Goal: Information Seeking & Learning: Learn about a topic

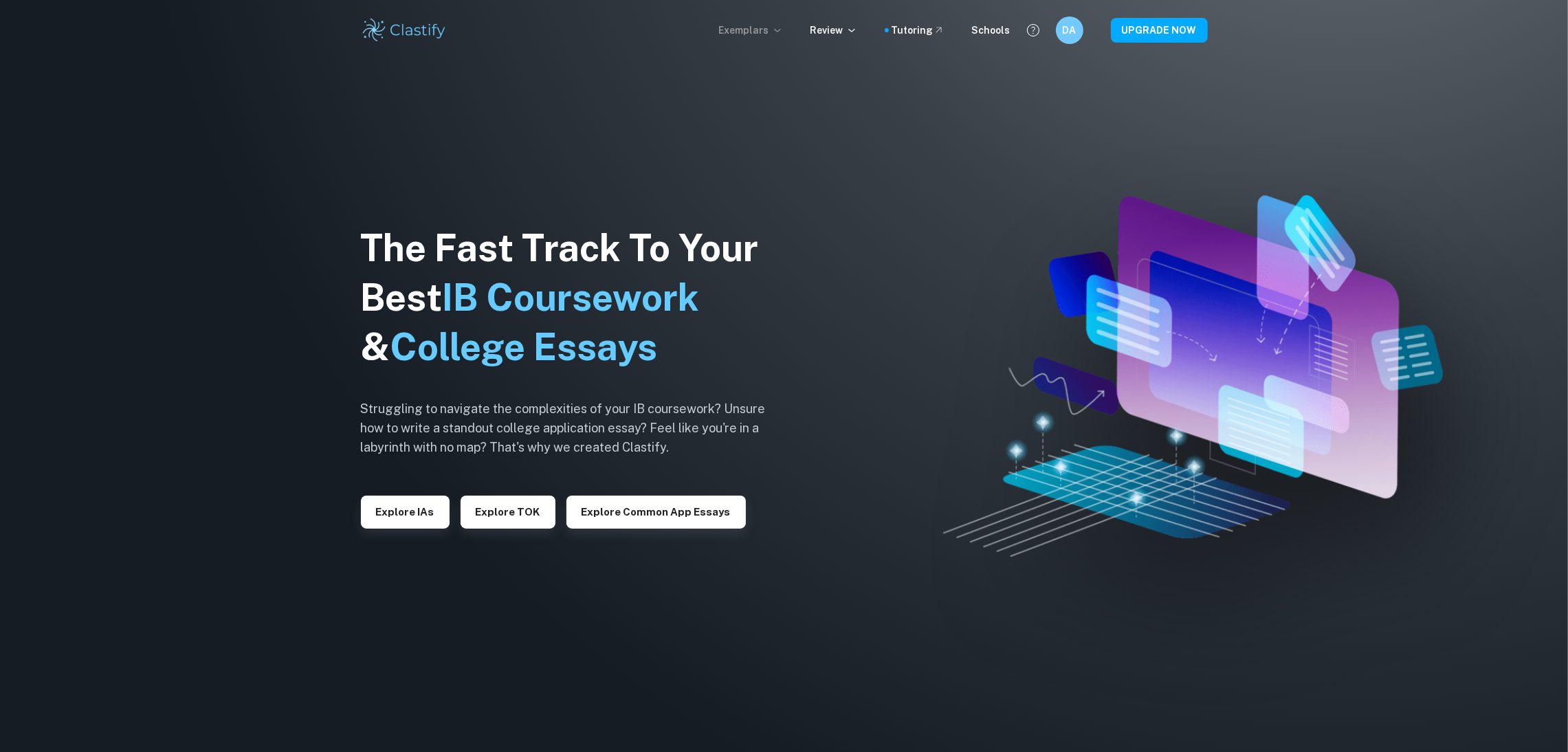
click at [748, 34] on p "Exemplars" at bounding box center [751, 30] width 64 height 15
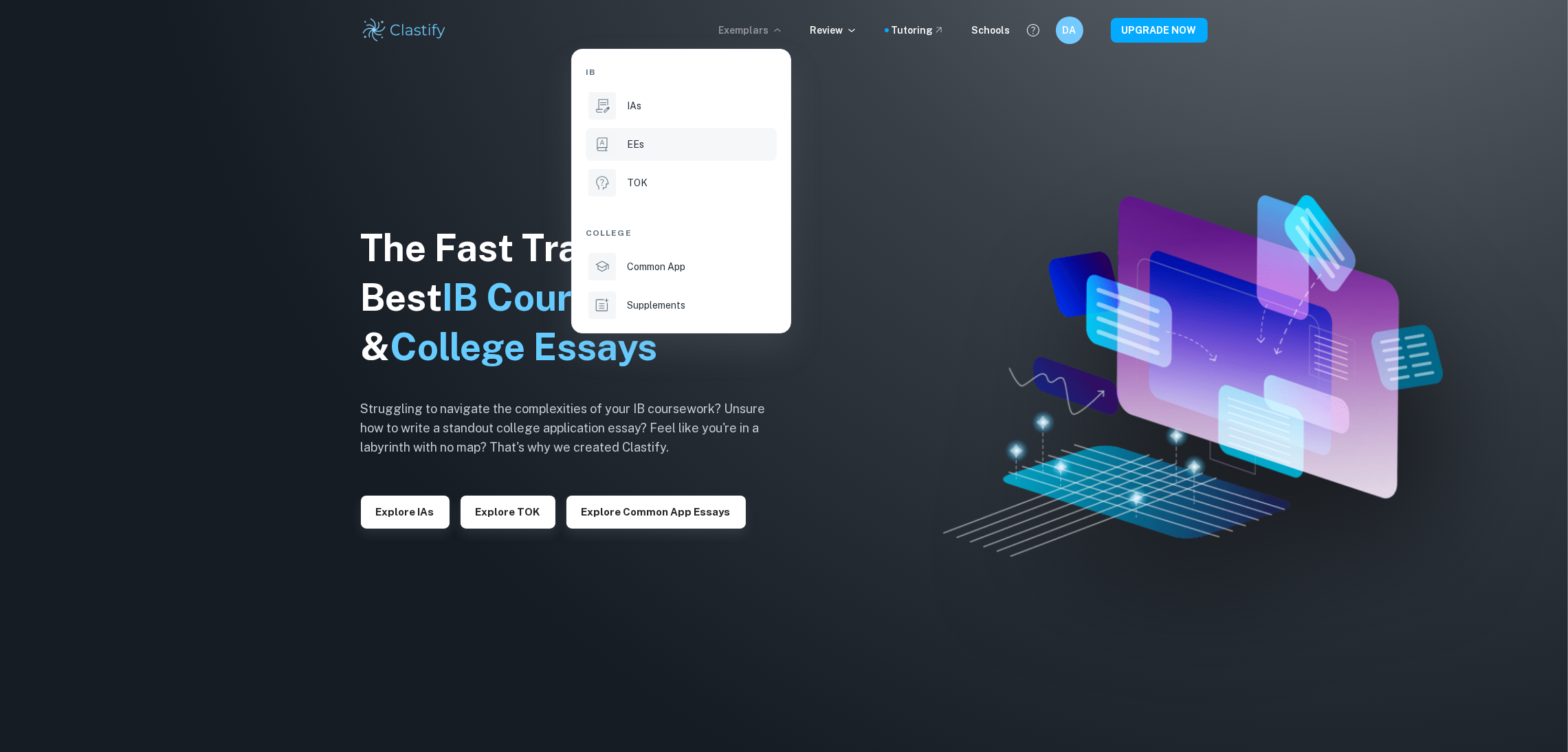
click at [636, 152] on p "EEs" at bounding box center [636, 144] width 17 height 15
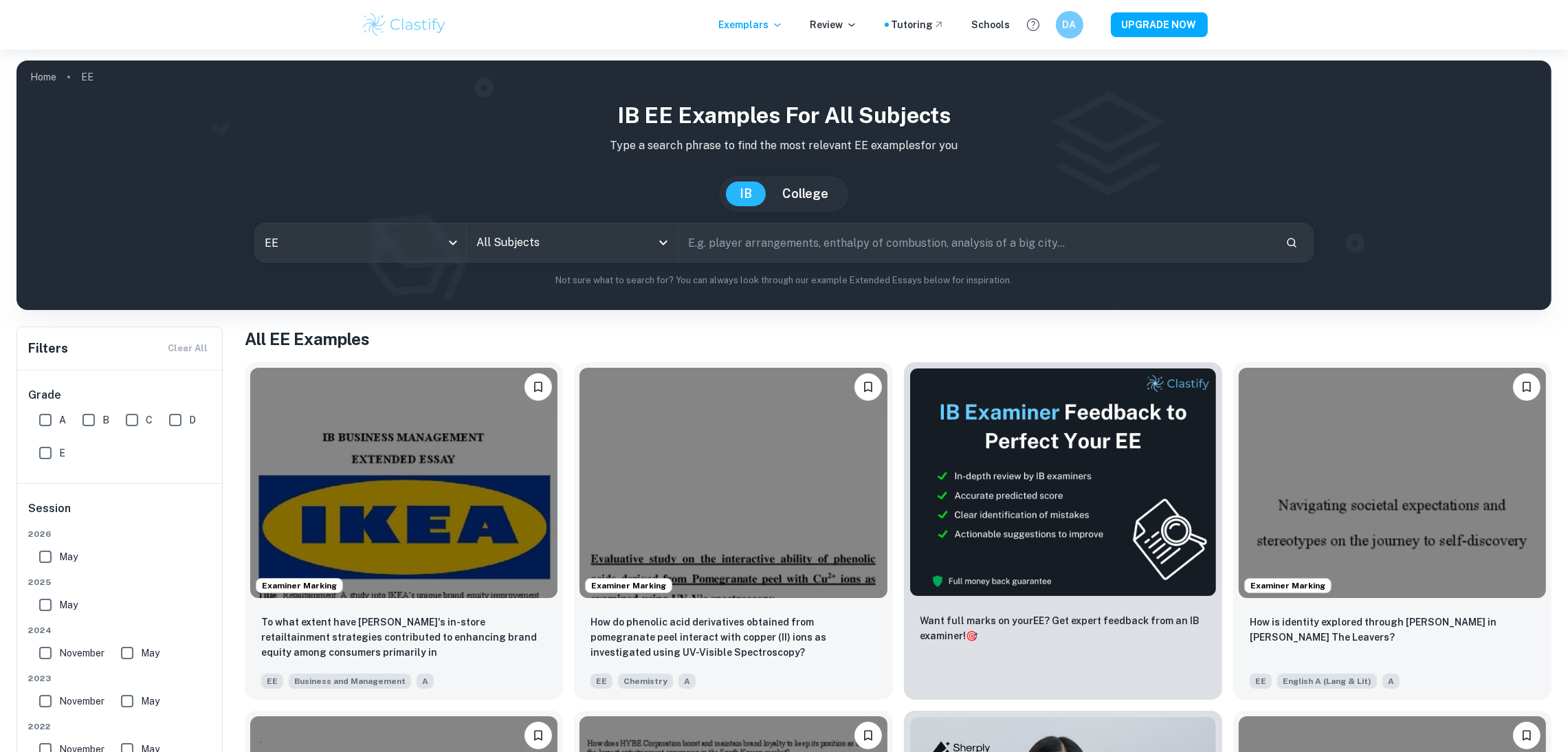
scroll to position [122, 0]
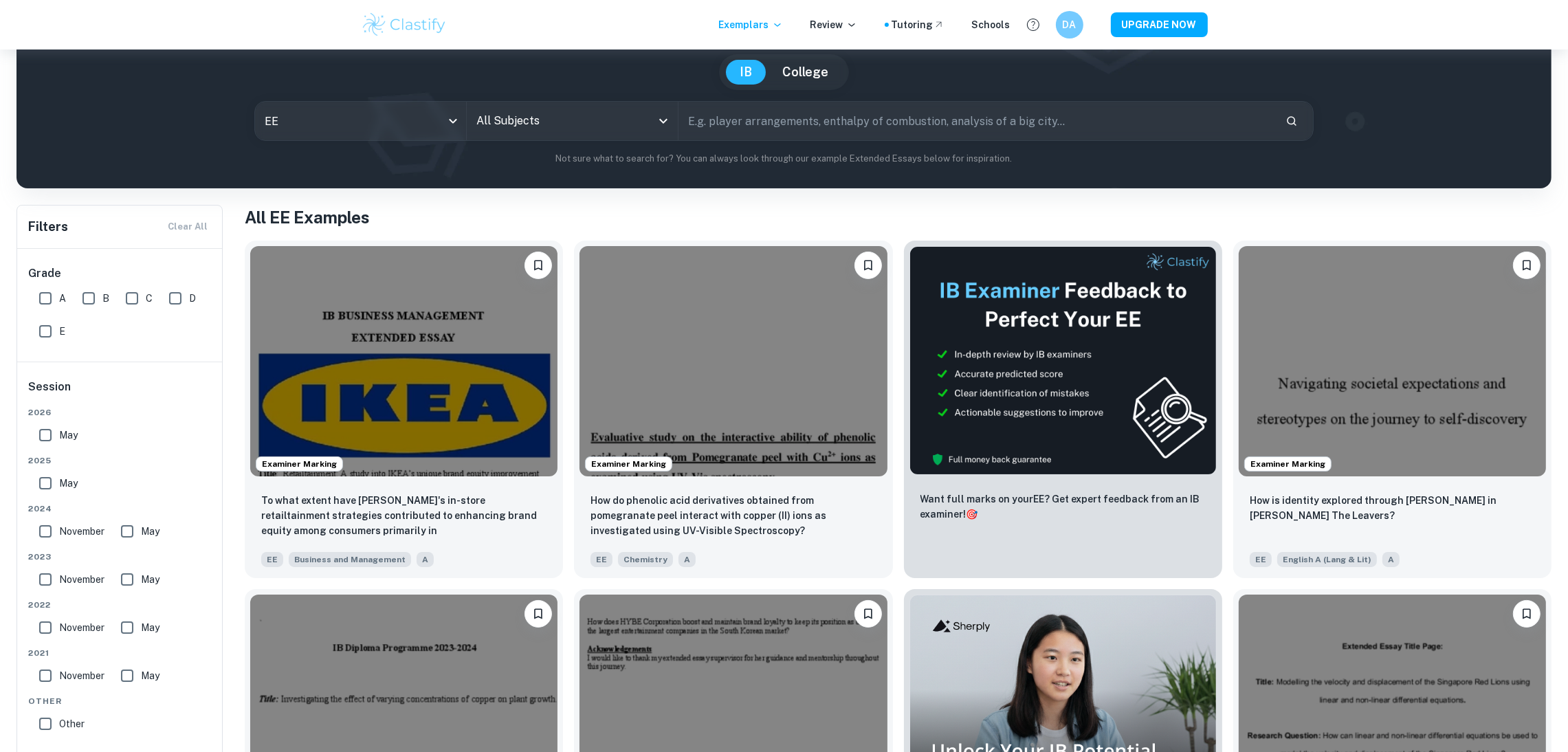
click at [47, 293] on input "A" at bounding box center [45, 298] width 27 height 27
checkbox input "true"
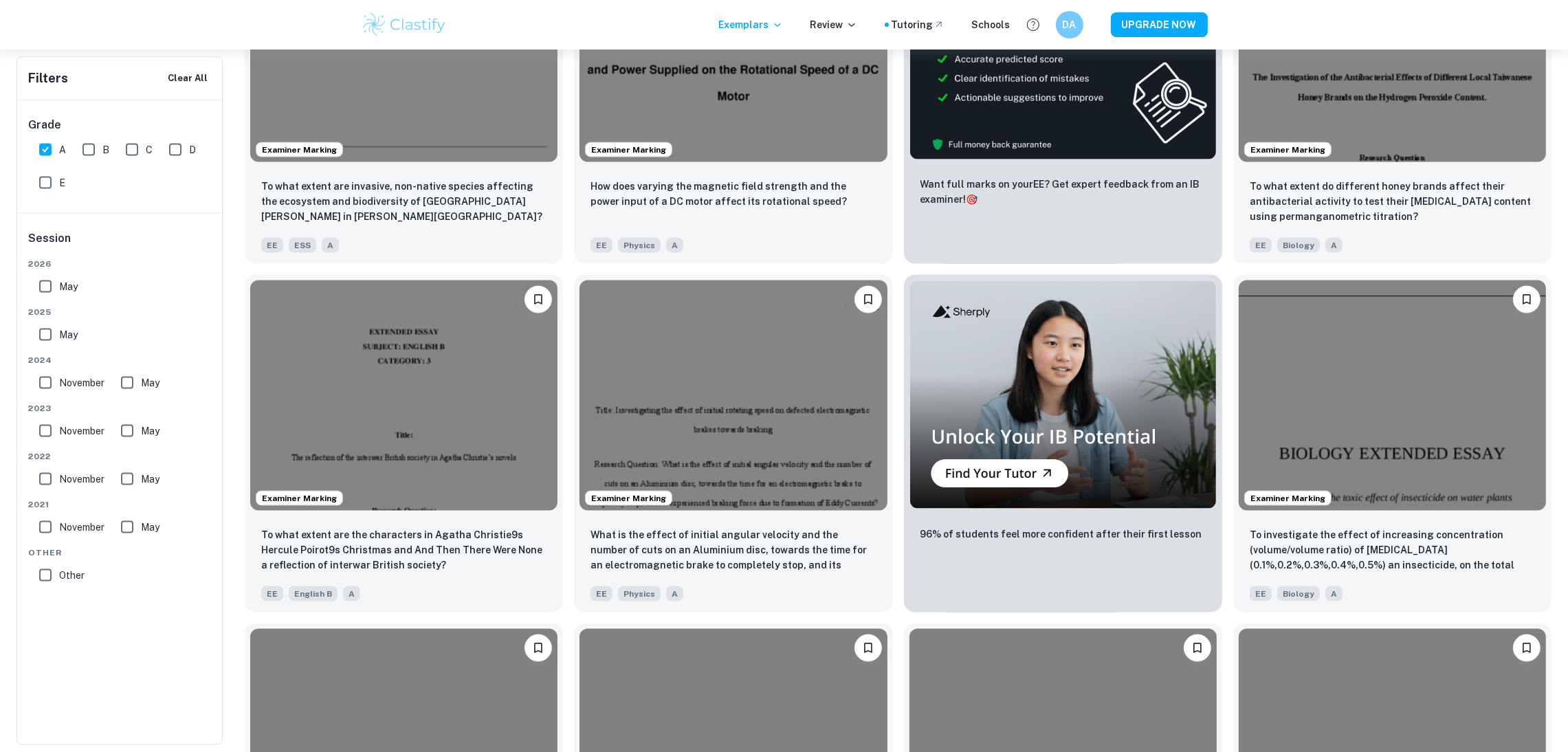
scroll to position [3284, 0]
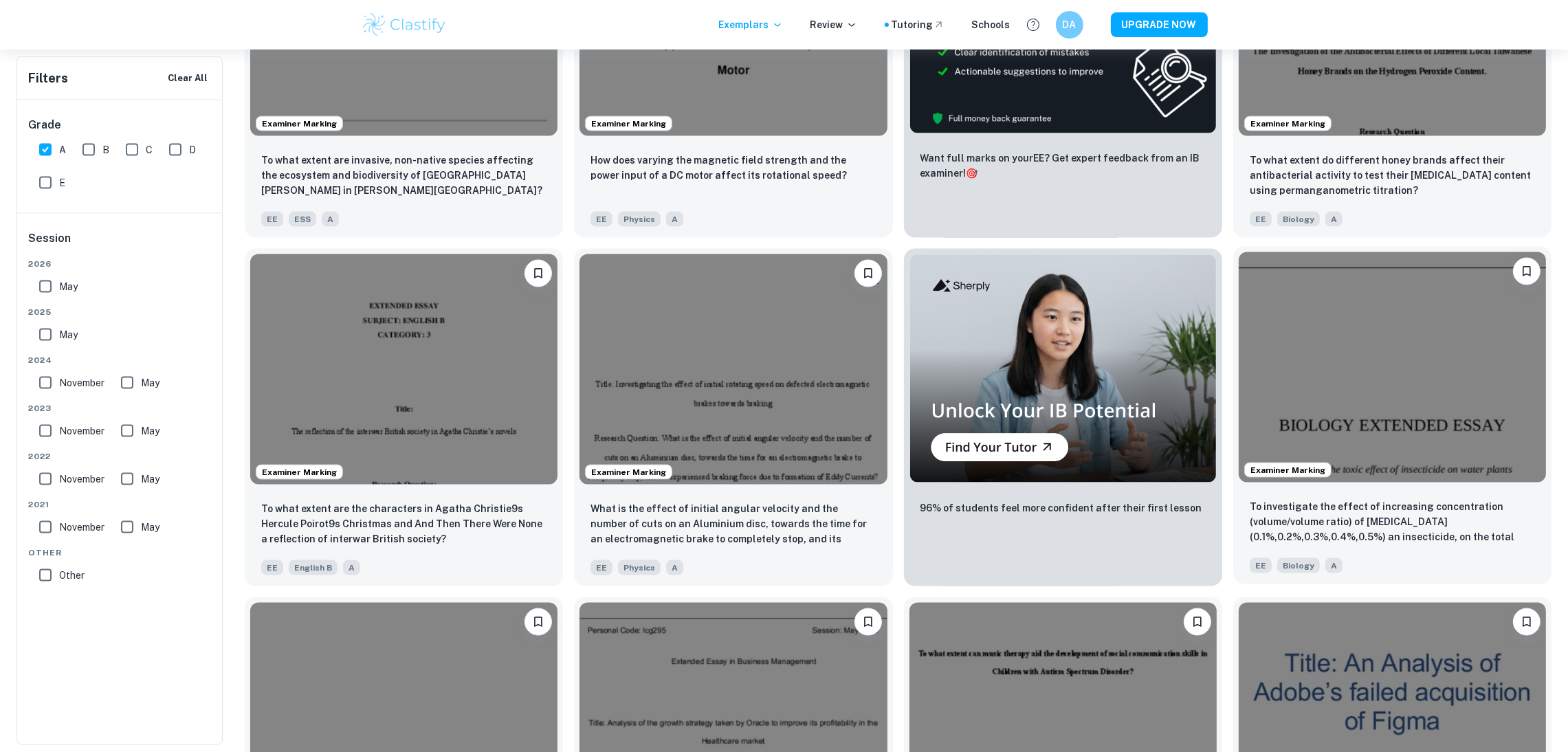
click at [1478, 463] on img at bounding box center [1392, 367] width 307 height 230
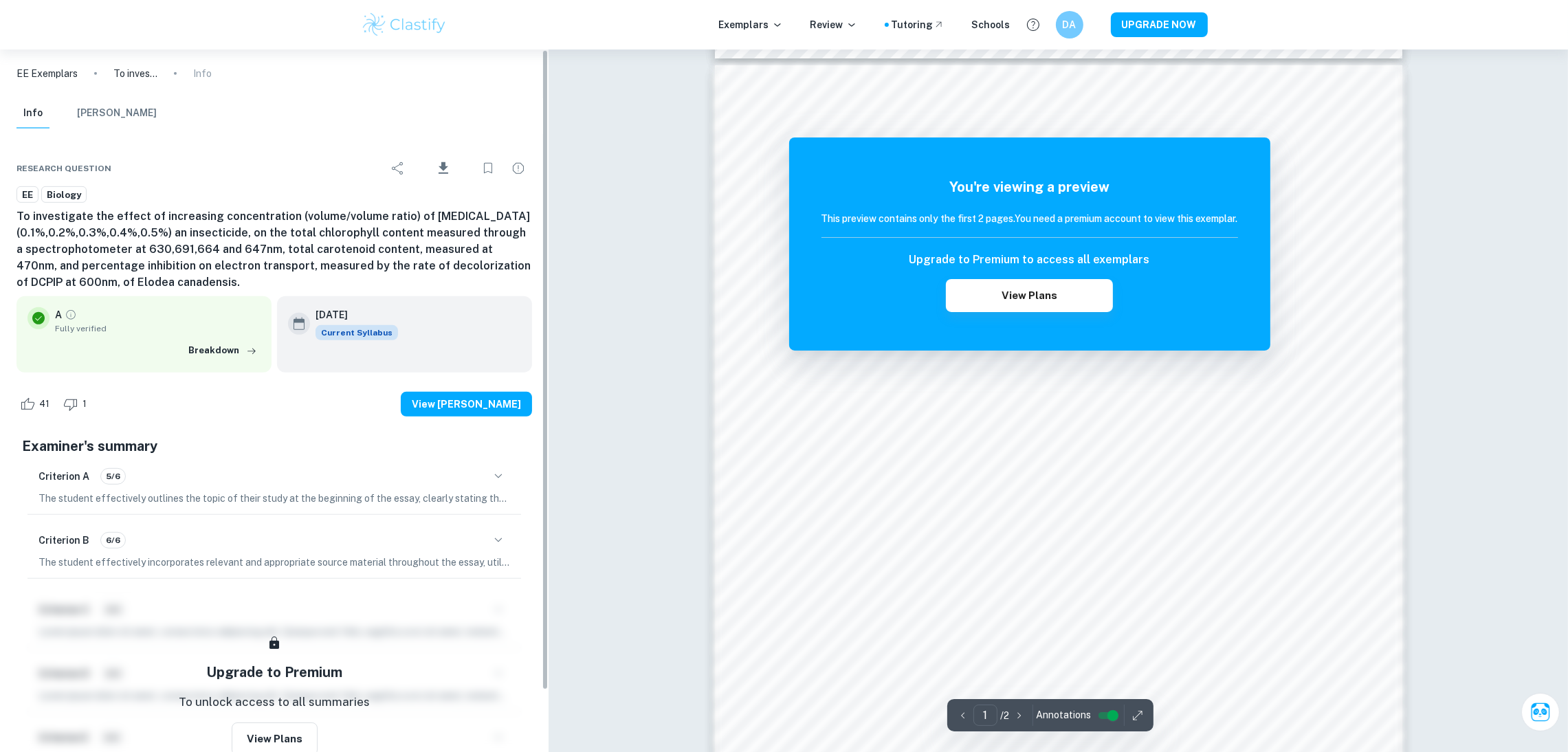
scroll to position [986, 0]
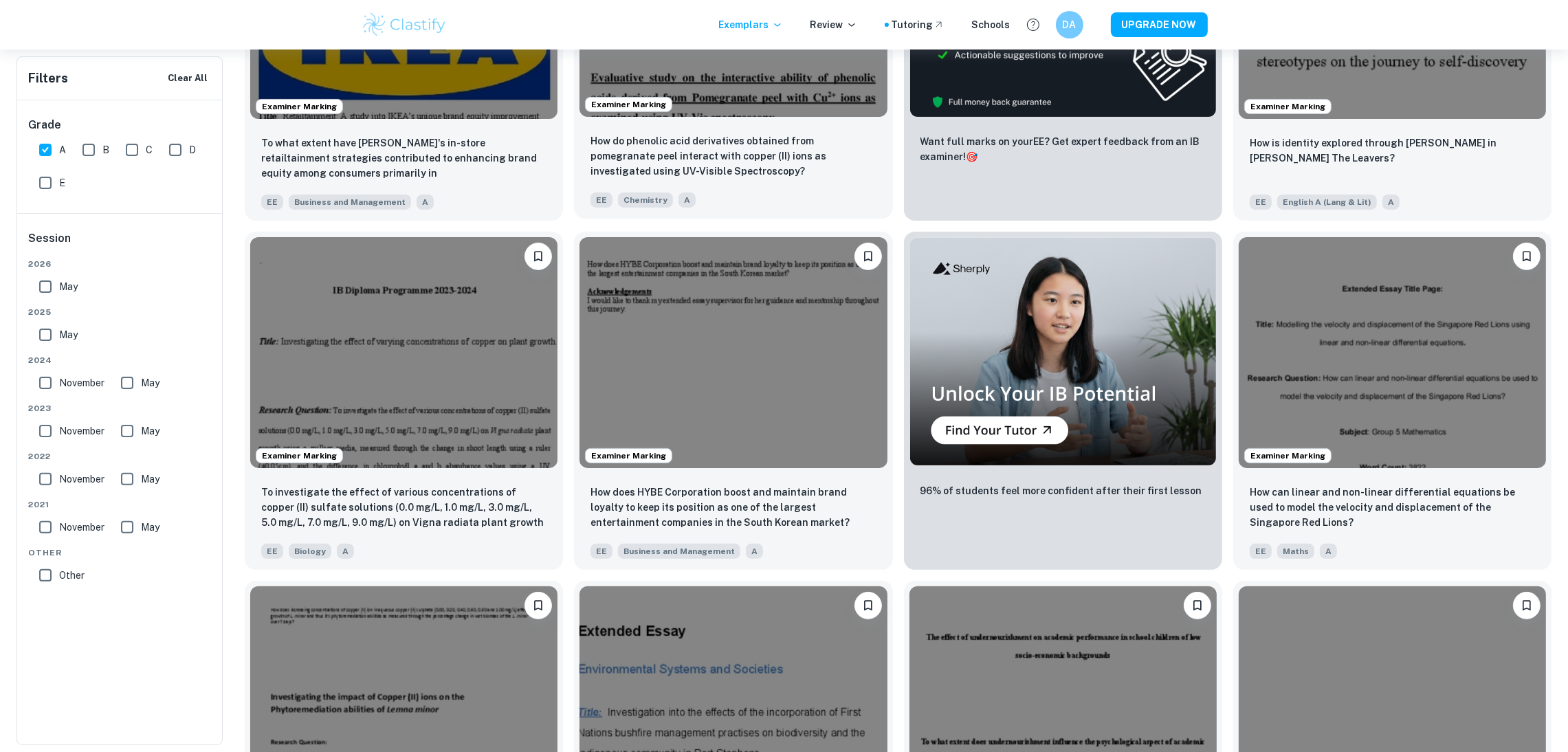
scroll to position [554, 0]
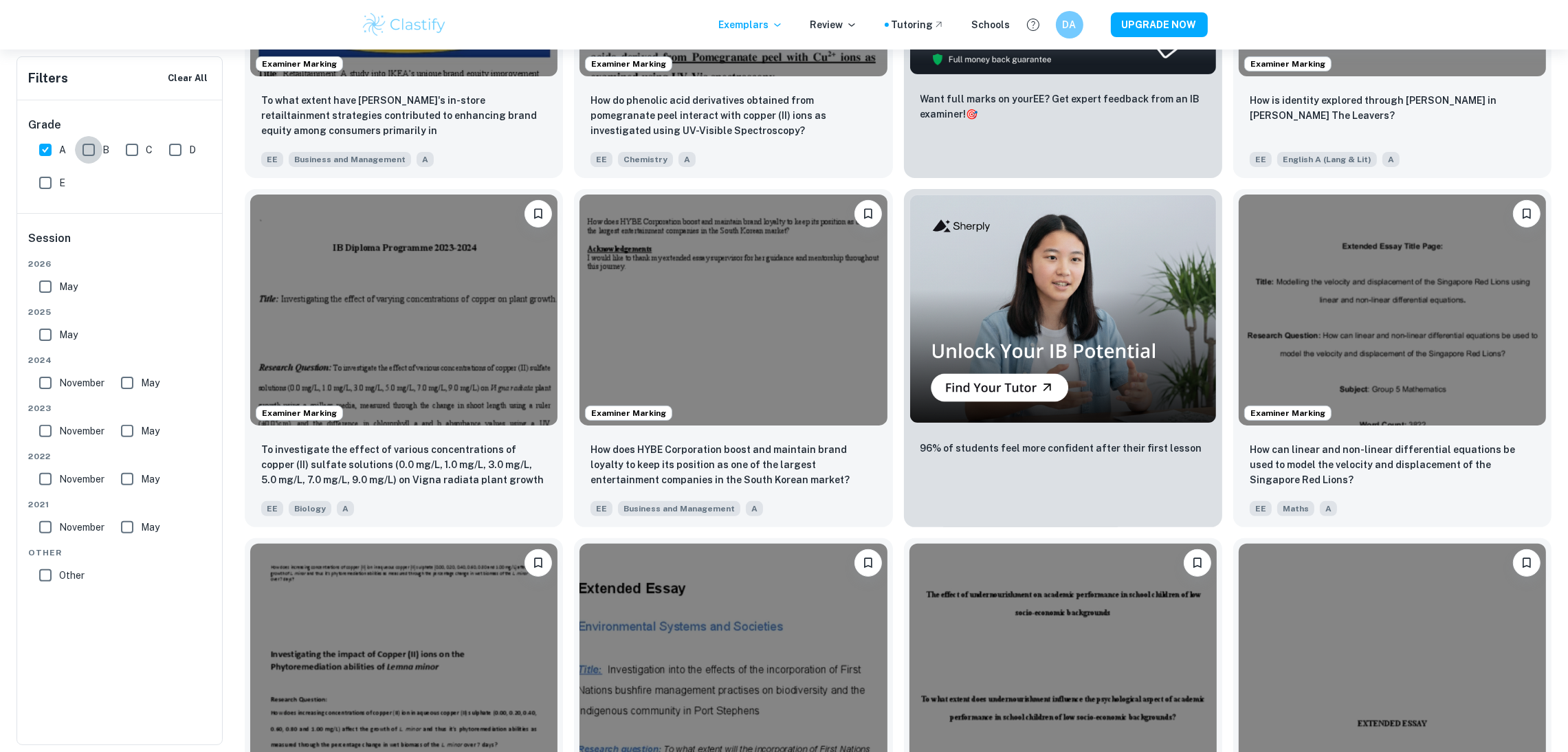
click at [94, 150] on input "B" at bounding box center [89, 150] width 27 height 27
checkbox input "true"
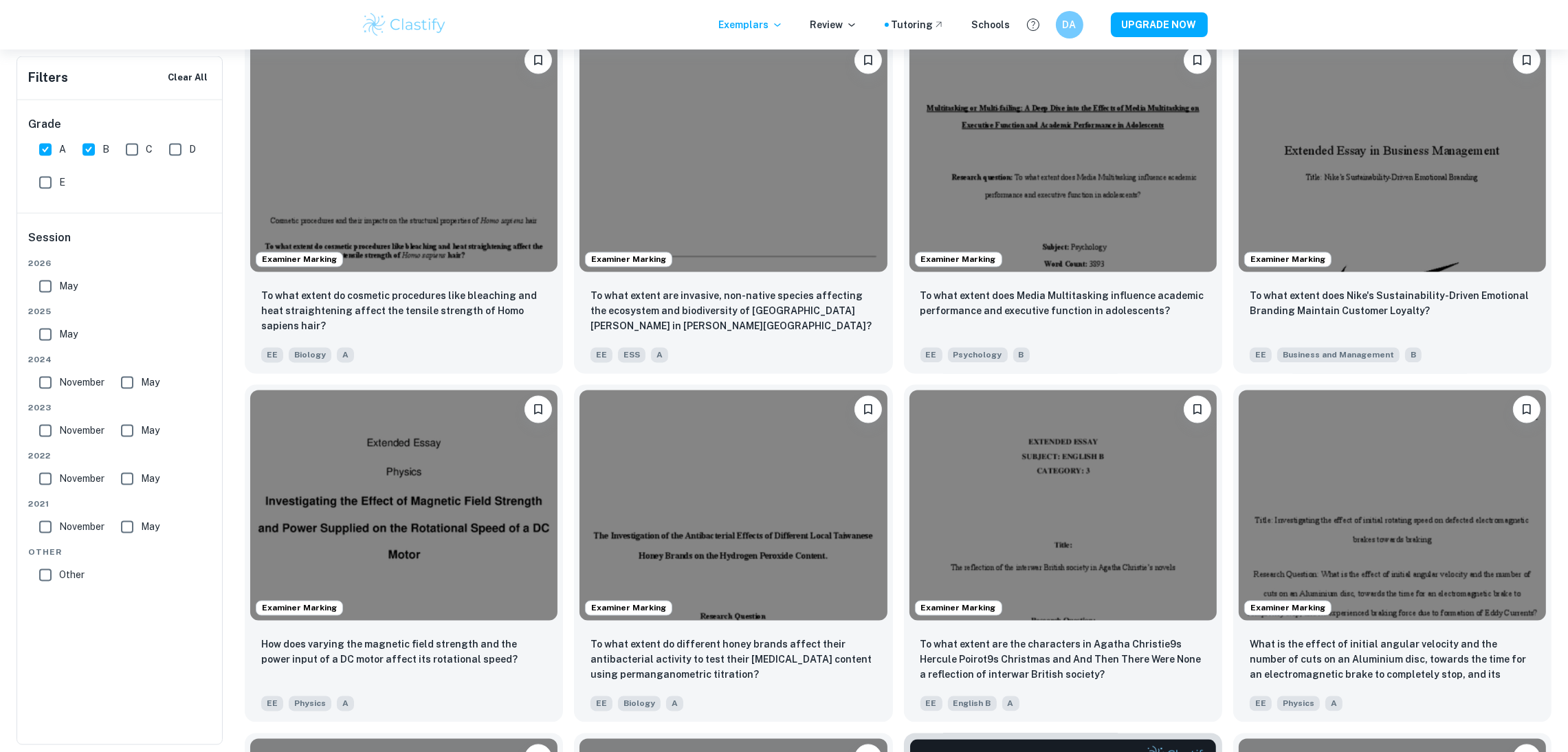
scroll to position [3848, 0]
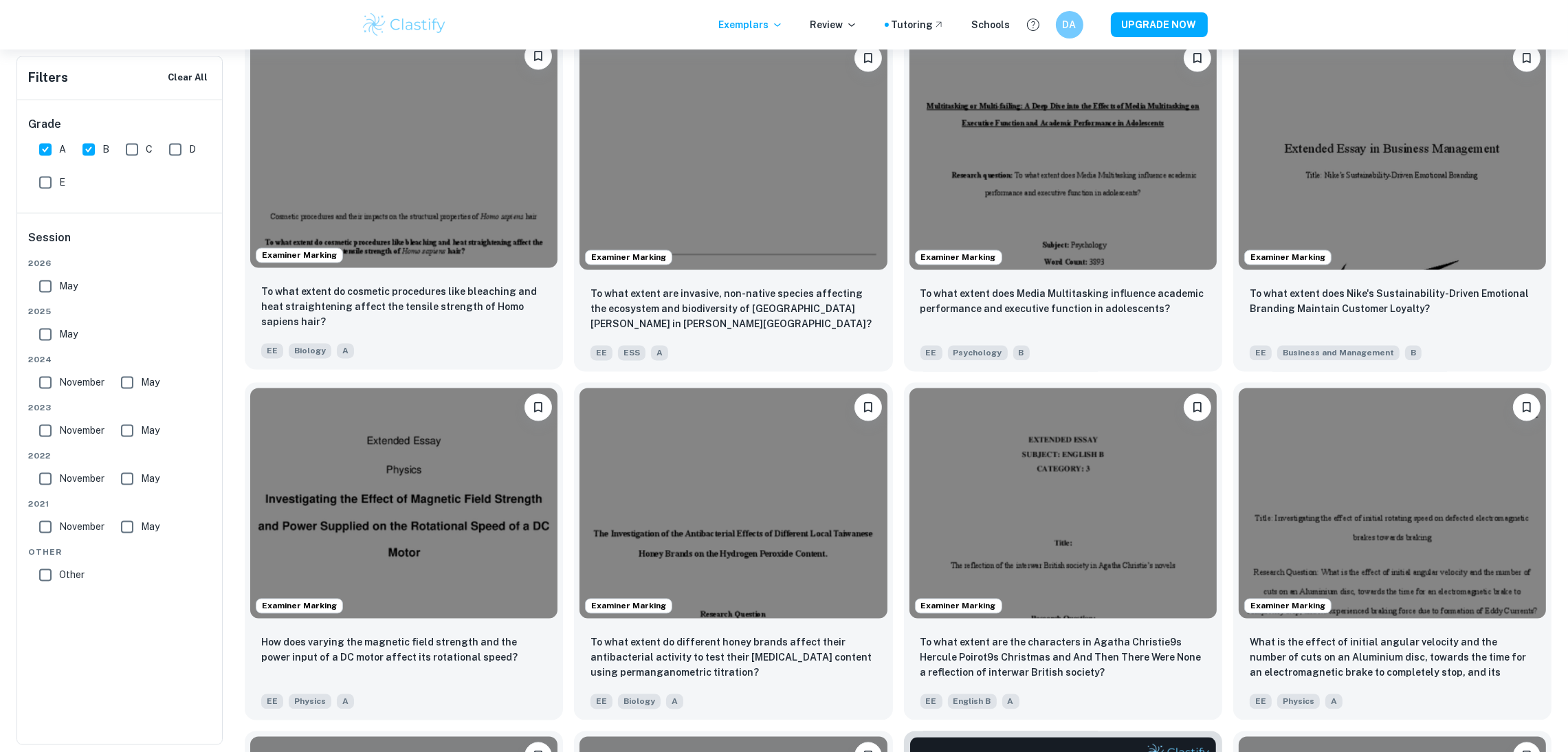
click at [468, 220] on img at bounding box center [403, 152] width 307 height 230
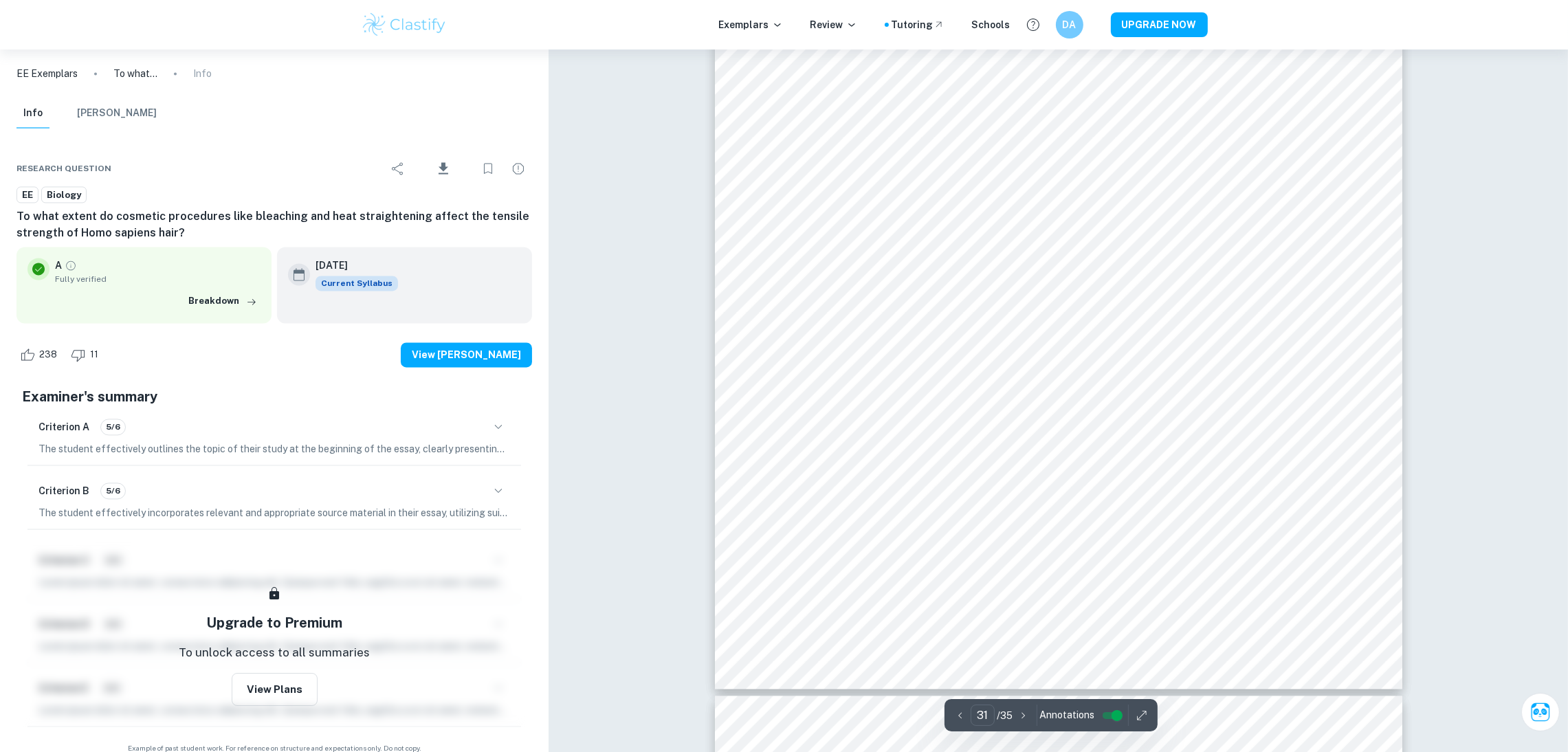
scroll to position [27634, 0]
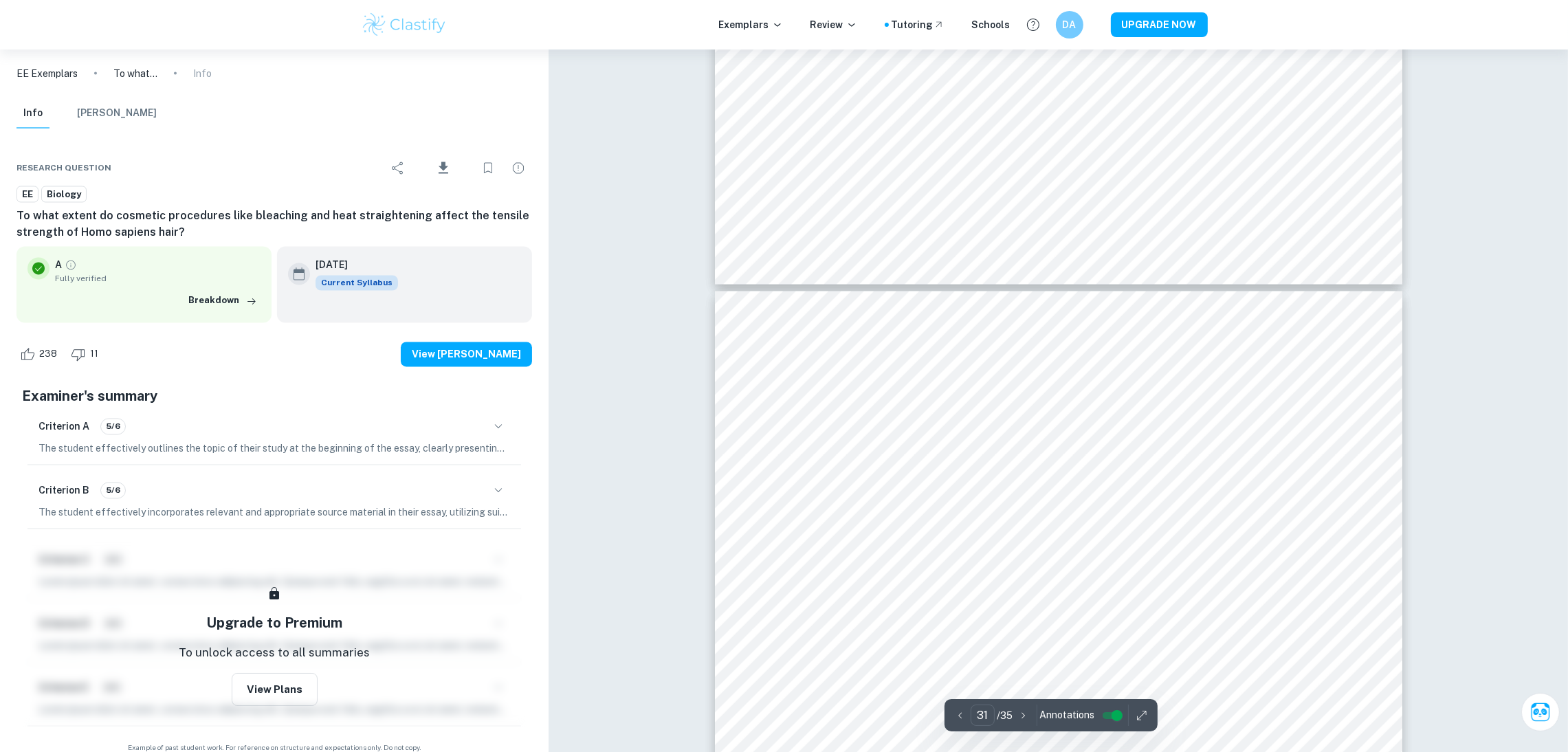
type input "30"
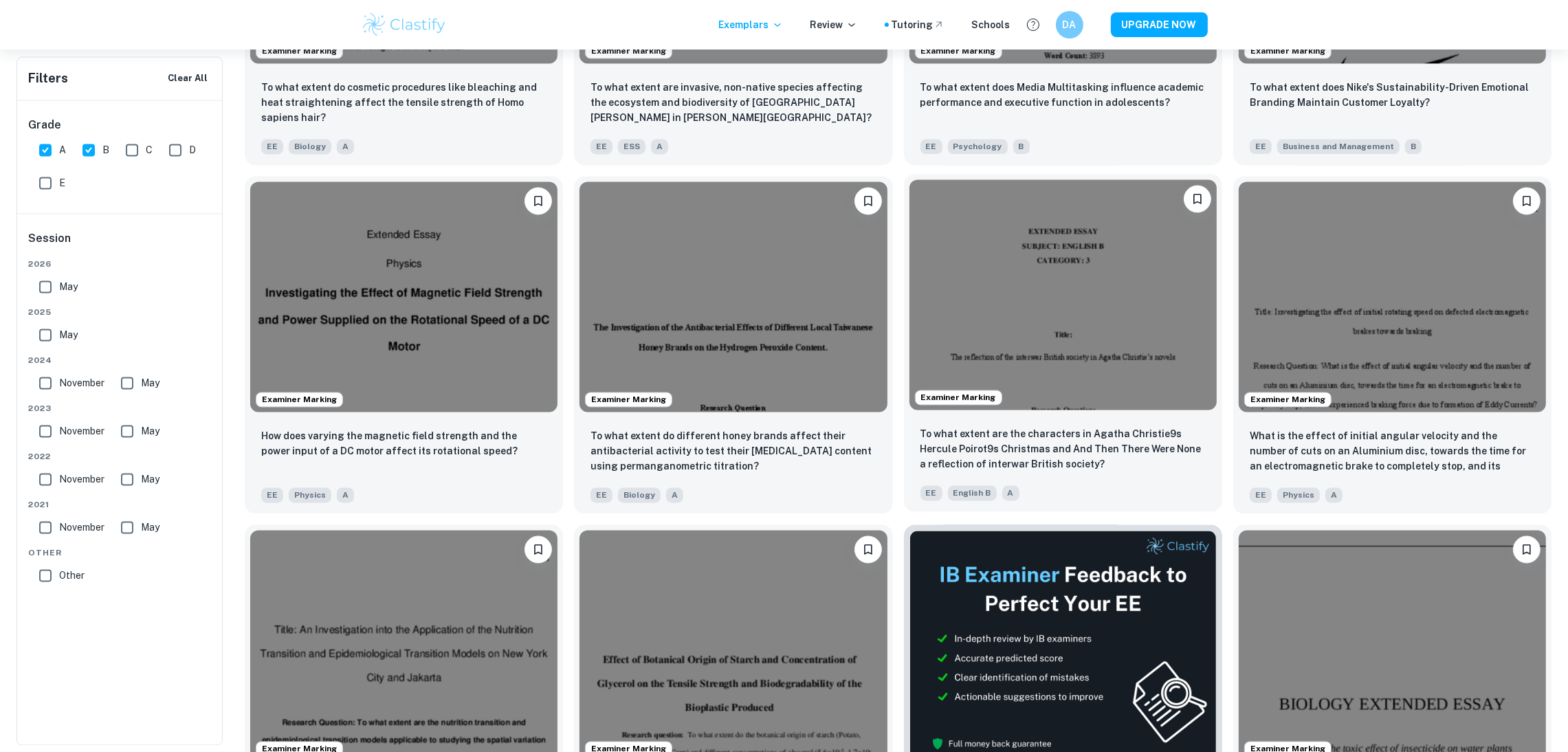
scroll to position [4129, 0]
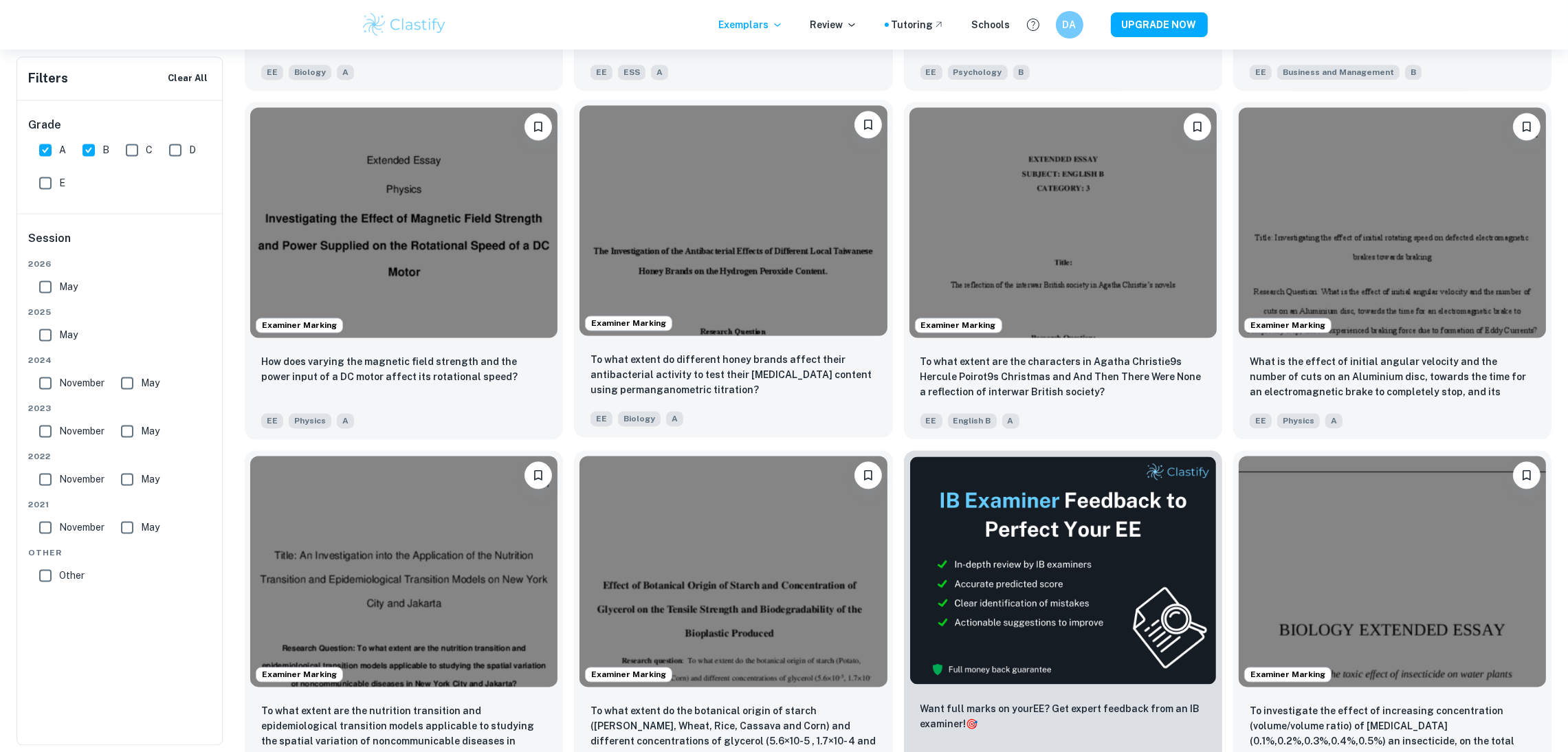
click at [671, 346] on div "To what extent do different honey brands affect their antibacterial activity to…" at bounding box center [733, 389] width 318 height 96
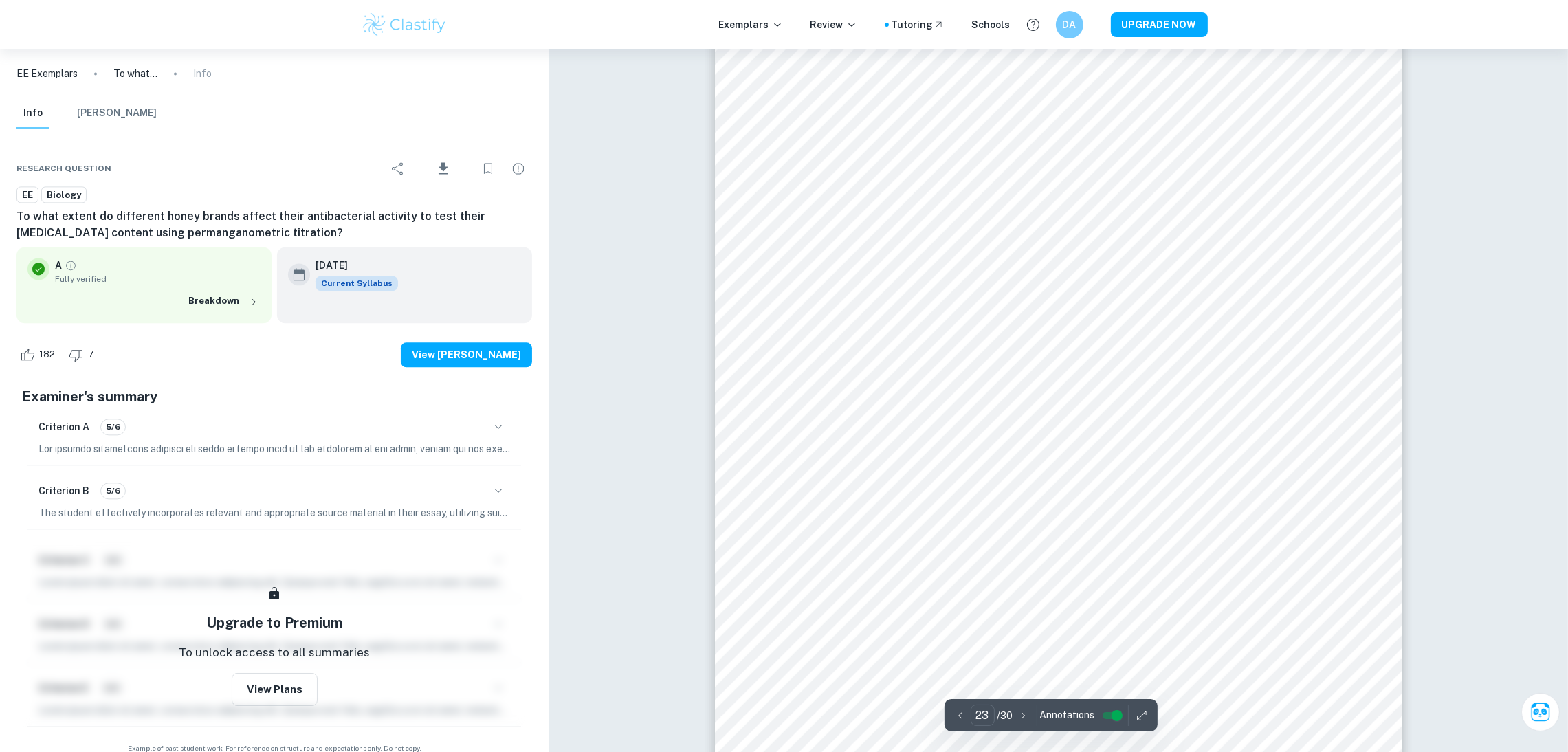
scroll to position [20295, 0]
type input "24"
